Goal: Task Accomplishment & Management: Complete application form

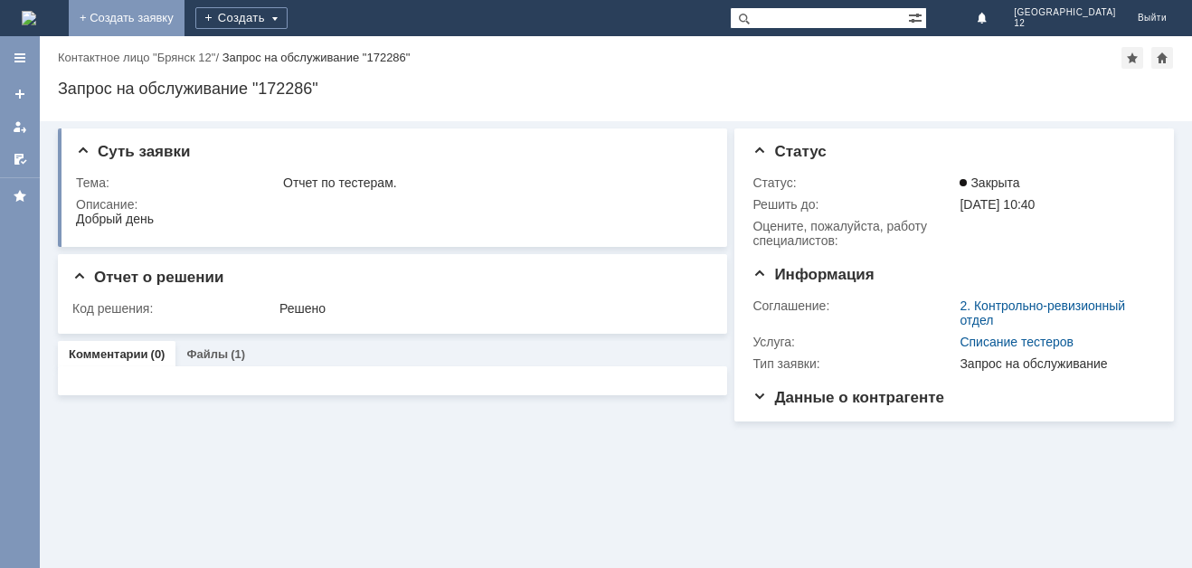
click at [184, 17] on link "+ Создать заявку" at bounding box center [127, 18] width 116 height 36
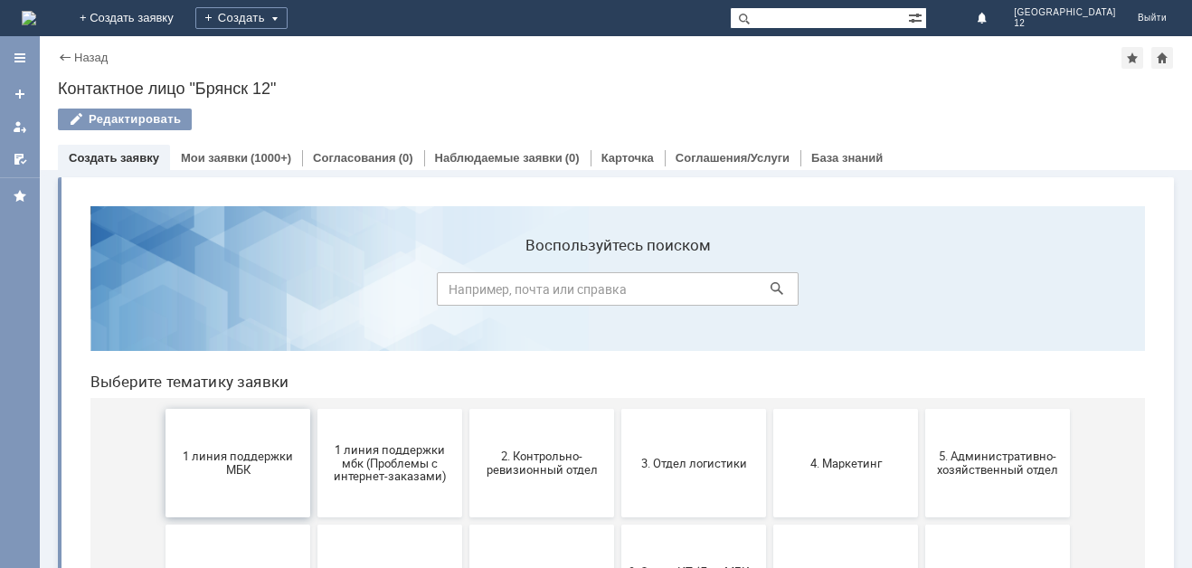
click at [253, 457] on span "1 линия поддержки МБК" at bounding box center [238, 462] width 134 height 27
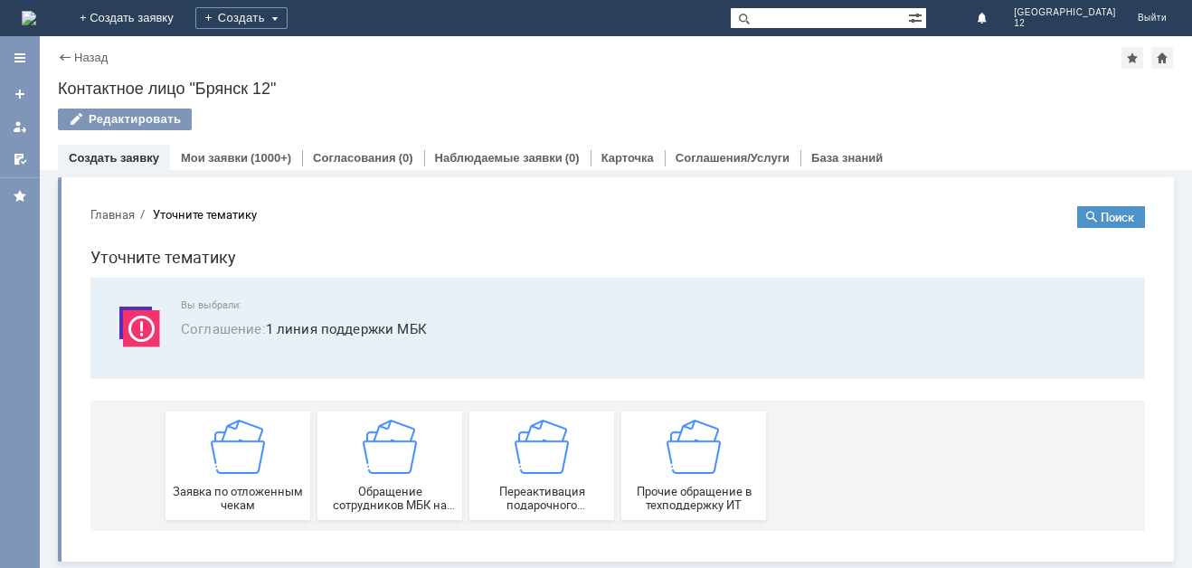
click at [253, 457] on img at bounding box center [238, 446] width 54 height 54
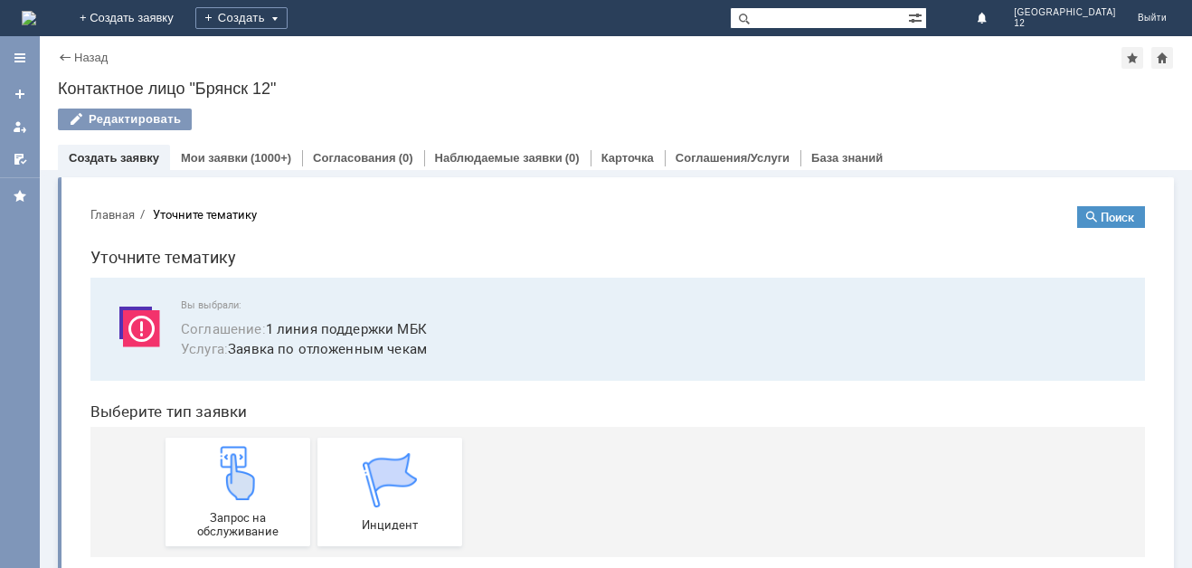
click at [253, 457] on img at bounding box center [238, 473] width 54 height 54
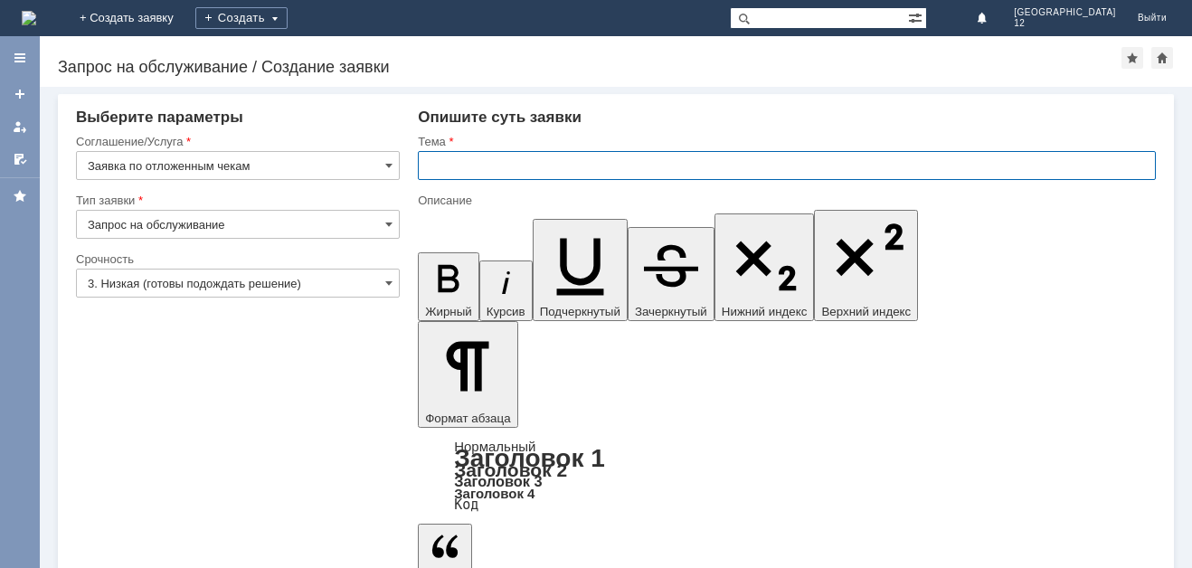
click at [458, 170] on input "text" at bounding box center [787, 165] width 738 height 29
type input "Отл чек"
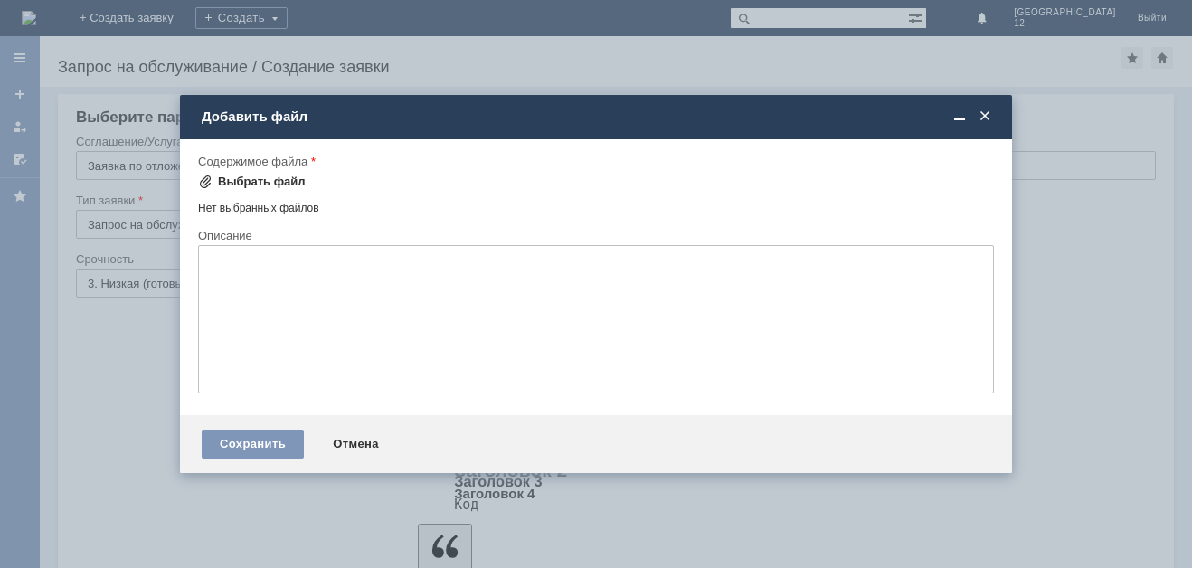
click at [247, 182] on div "Выбрать файл" at bounding box center [262, 181] width 88 height 14
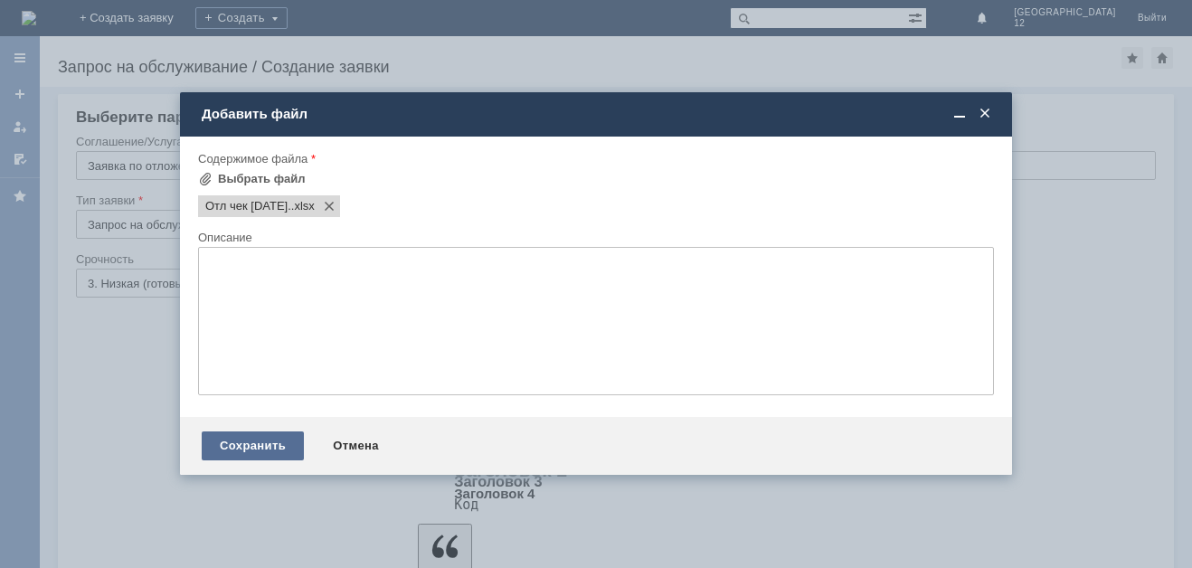
click at [231, 451] on div "Сохранить" at bounding box center [253, 445] width 102 height 29
